Goal: Information Seeking & Learning: Learn about a topic

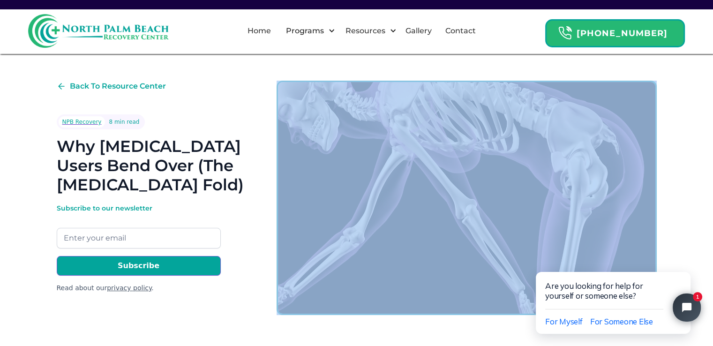
drag, startPoint x: 432, startPoint y: 232, endPoint x: 341, endPoint y: 149, distance: 123.2
copy div "Lorem ip Dolorsi Ametcon adipisci El-se Doeiu Tempori Utl Etdoloremagn Aliqu En…"
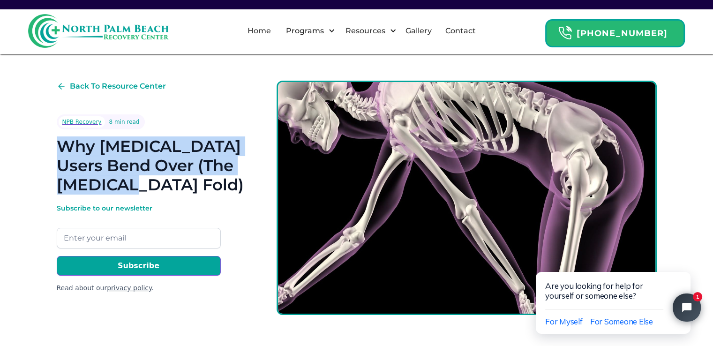
drag, startPoint x: 188, startPoint y: 186, endPoint x: 42, endPoint y: 149, distance: 151.0
copy h1 "Why [MEDICAL_DATA] Users Bend Over (The [MEDICAL_DATA] Fold)"
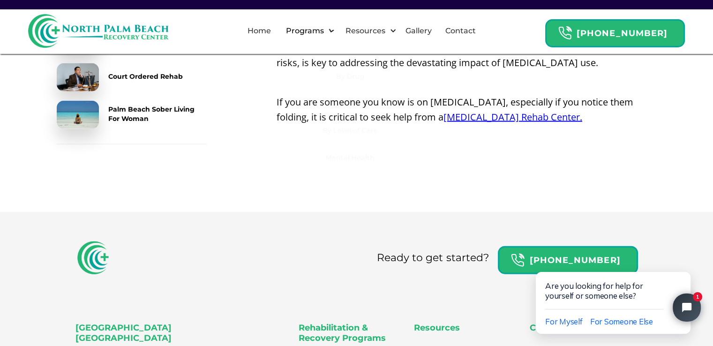
scroll to position [2152, 0]
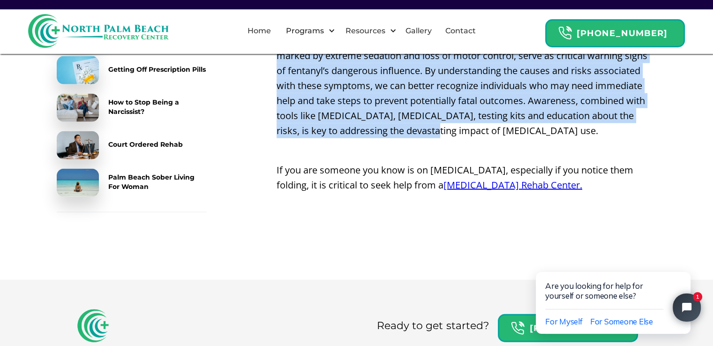
drag, startPoint x: 280, startPoint y: 113, endPoint x: 444, endPoint y: 81, distance: 167.7
copy div "Loremip Dol Si Ametcons ‍ Adip elitse doei Temporin utlab etdolo magnaal enimad…"
